Goal: Task Accomplishment & Management: Use online tool/utility

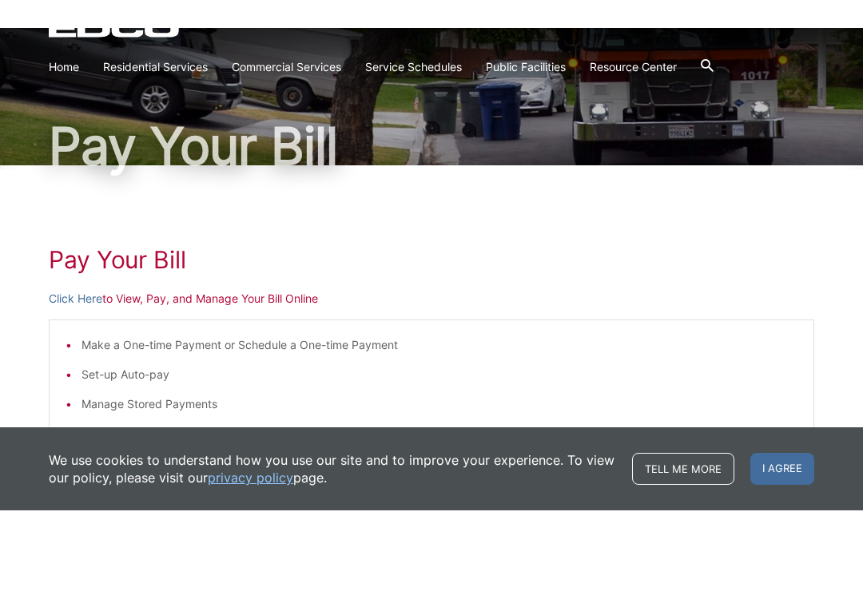
scroll to position [142, 0]
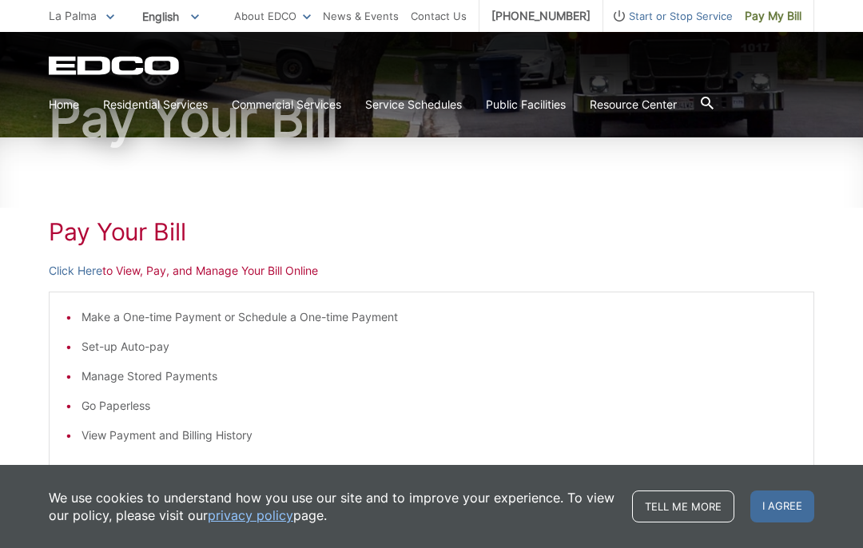
click at [304, 263] on p "Click Here to View, Pay, and Manage Your Bill Online" at bounding box center [432, 271] width 766 height 18
click at [290, 273] on p "Click Here to View, Pay, and Manage Your Bill Online" at bounding box center [432, 271] width 766 height 18
click at [295, 272] on p "Click Here to View, Pay, and Manage Your Bill Online" at bounding box center [432, 271] width 766 height 18
click at [257, 273] on p "Click Here to View, Pay, and Manage Your Bill Online" at bounding box center [432, 271] width 766 height 18
click at [762, 511] on span "I agree" at bounding box center [783, 507] width 64 height 32
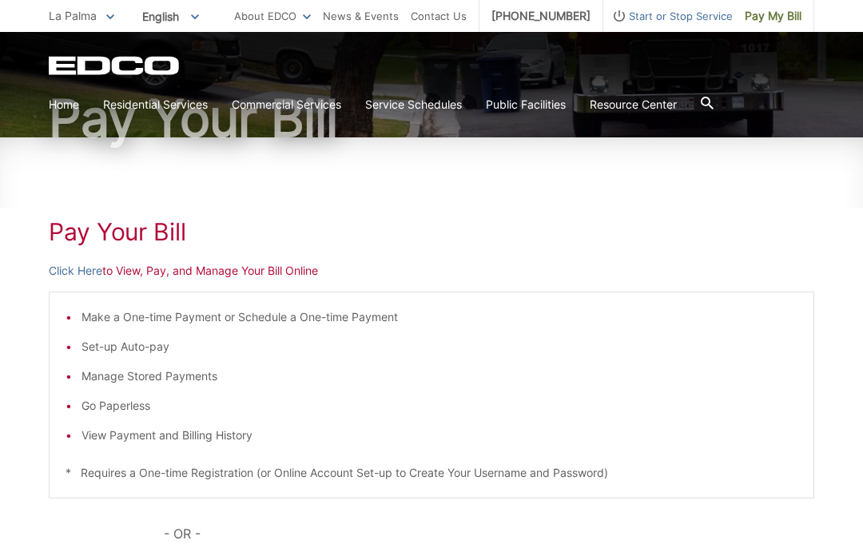
click at [293, 271] on p "Click Here to View, Pay, and Manage Your Bill Online" at bounding box center [432, 271] width 766 height 18
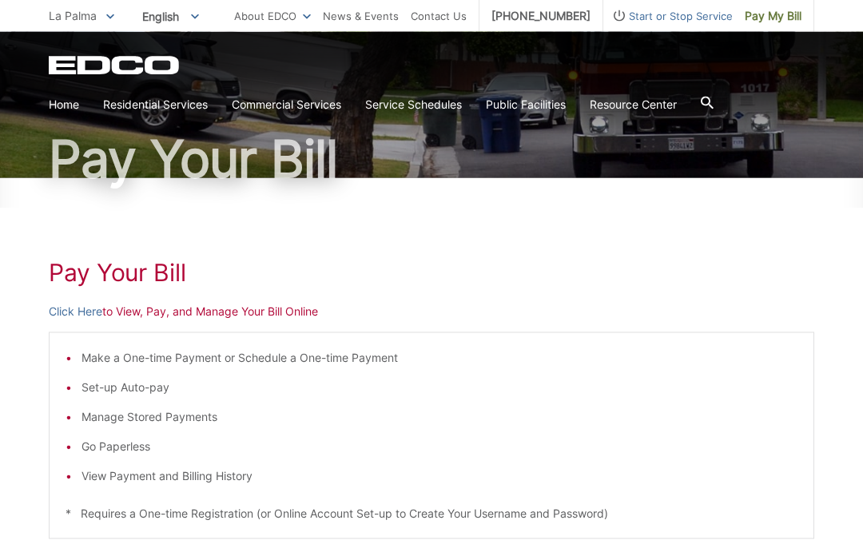
scroll to position [96, 0]
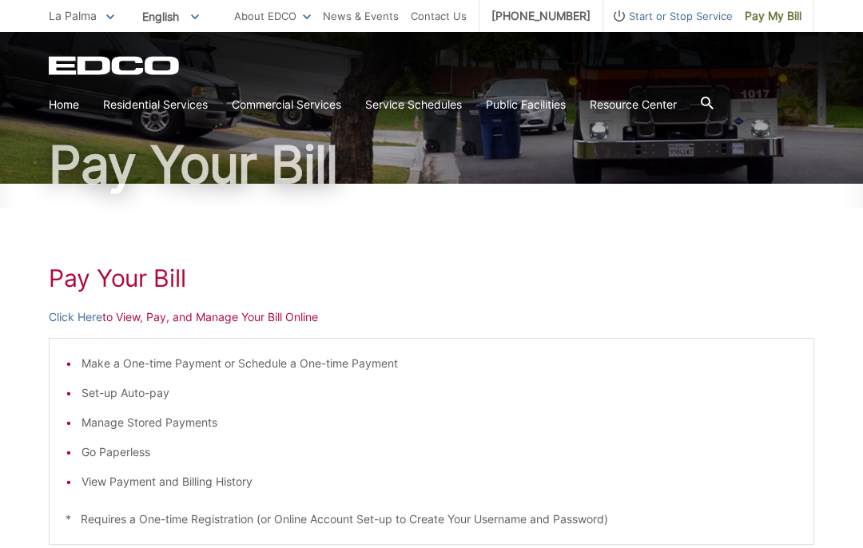
click at [234, 318] on p "Click Here to View, Pay, and Manage Your Bill Online" at bounding box center [432, 318] width 766 height 18
click at [239, 312] on p "Click Here to View, Pay, and Manage Your Bill Online" at bounding box center [432, 318] width 766 height 18
click at [233, 317] on p "Click Here to View, Pay, and Manage Your Bill Online" at bounding box center [432, 318] width 766 height 18
click at [238, 319] on p "Click Here to View, Pay, and Manage Your Bill Online" at bounding box center [432, 318] width 766 height 18
click at [238, 321] on p "Click Here to View, Pay, and Manage Your Bill Online" at bounding box center [432, 318] width 766 height 18
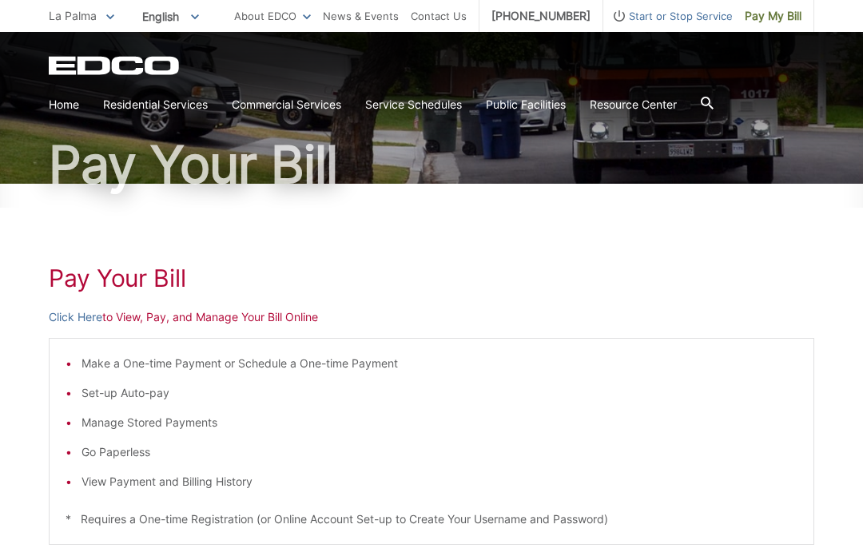
click at [145, 313] on p "Click Here to View, Pay, and Manage Your Bill Online" at bounding box center [432, 318] width 766 height 18
click at [91, 313] on link "Click Here" at bounding box center [76, 318] width 54 height 18
